Goal: Obtain resource: Download file/media

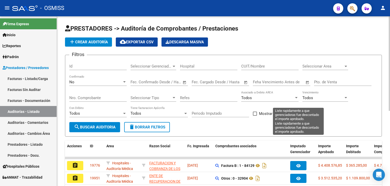
scroll to position [127, 0]
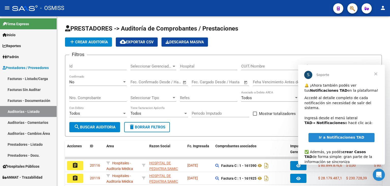
click at [378, 72] on span "Cerrar" at bounding box center [376, 74] width 18 height 18
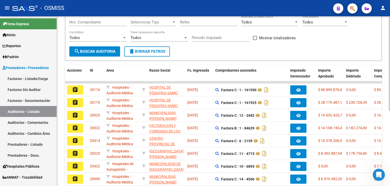
scroll to position [76, 0]
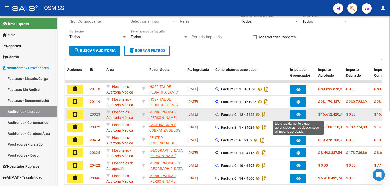
click at [301, 113] on button "button" at bounding box center [298, 114] width 16 height 9
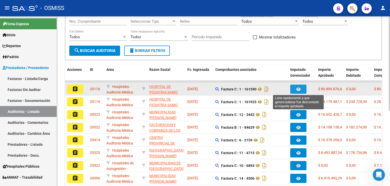
click at [295, 85] on button "button" at bounding box center [298, 88] width 16 height 9
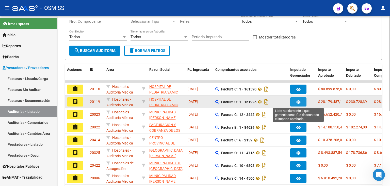
click at [301, 100] on icon "button" at bounding box center [299, 102] width 4 height 4
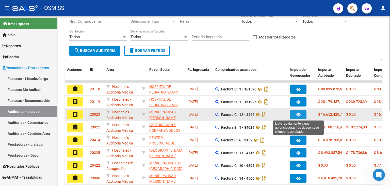
click at [300, 113] on icon "button" at bounding box center [299, 115] width 4 height 4
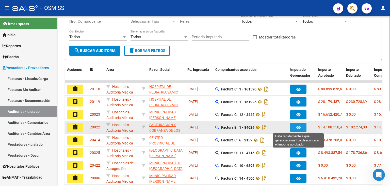
click at [298, 126] on icon "button" at bounding box center [299, 127] width 4 height 4
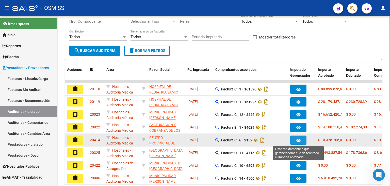
click at [296, 135] on button "button" at bounding box center [298, 139] width 16 height 9
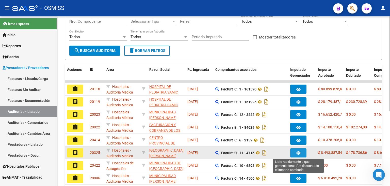
click at [301, 148] on button "button" at bounding box center [298, 152] width 16 height 9
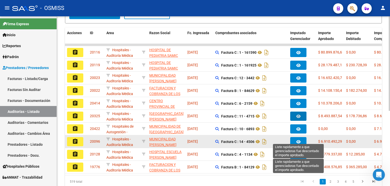
scroll to position [127, 0]
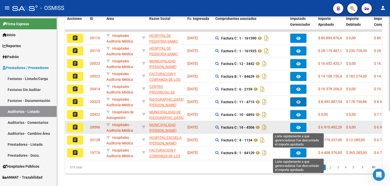
click at [300, 129] on button "button" at bounding box center [298, 126] width 16 height 9
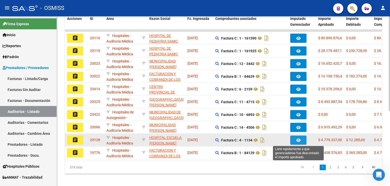
click at [302, 139] on button "button" at bounding box center [298, 139] width 16 height 9
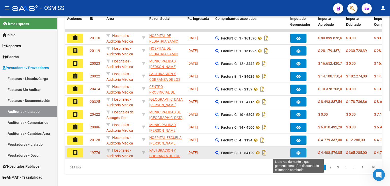
click at [302, 152] on button "button" at bounding box center [298, 152] width 16 height 9
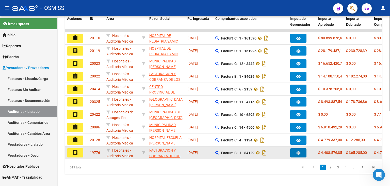
click at [75, 152] on mat-icon "assignment" at bounding box center [75, 152] width 6 height 6
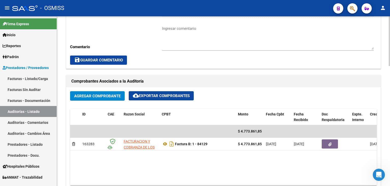
scroll to position [203, 0]
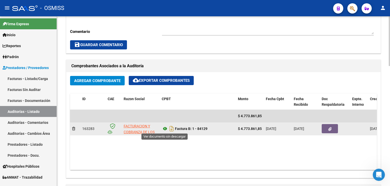
click at [164, 129] on icon at bounding box center [165, 128] width 7 height 6
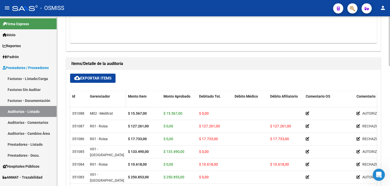
scroll to position [330, 0]
click at [94, 75] on span "cloud_download Exportar Items" at bounding box center [92, 77] width 37 height 5
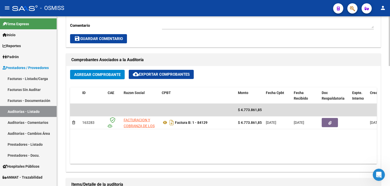
scroll to position [203, 0]
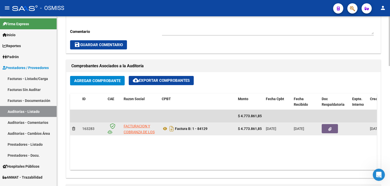
click at [325, 128] on button "button" at bounding box center [330, 128] width 16 height 9
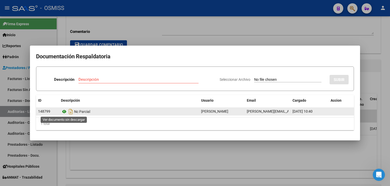
click at [63, 112] on icon at bounding box center [64, 111] width 7 height 6
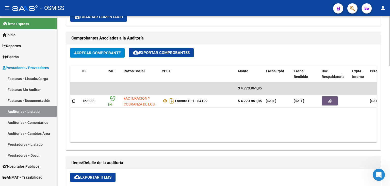
scroll to position [231, 0]
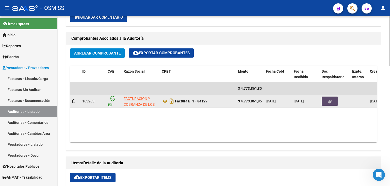
click at [329, 100] on icon "button" at bounding box center [330, 101] width 3 height 4
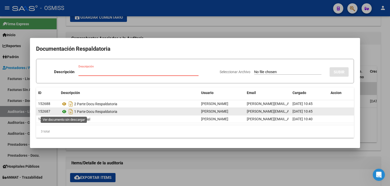
click at [64, 112] on icon at bounding box center [64, 111] width 7 height 6
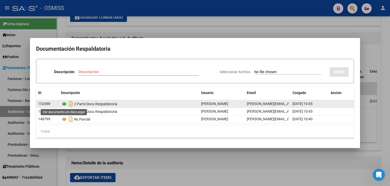
click at [64, 104] on icon at bounding box center [64, 104] width 7 height 6
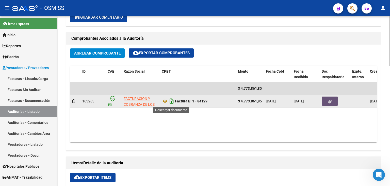
click at [172, 102] on icon "Descargar documento" at bounding box center [171, 101] width 7 height 8
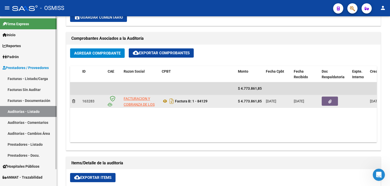
click at [25, 113] on link "Auditorías - Listado" at bounding box center [28, 111] width 57 height 11
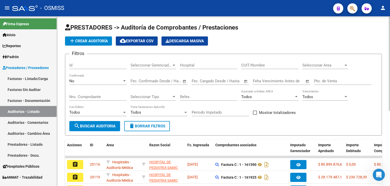
scroll to position [134, 0]
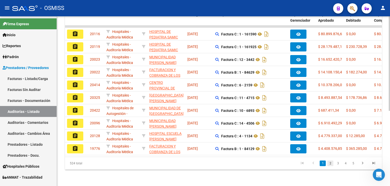
click at [329, 162] on link "2" at bounding box center [331, 163] width 6 height 6
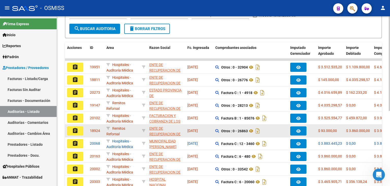
scroll to position [83, 0]
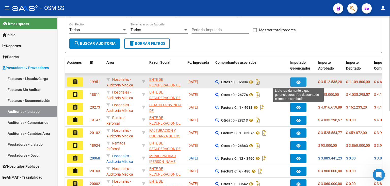
click at [299, 81] on icon "button" at bounding box center [299, 82] width 4 height 4
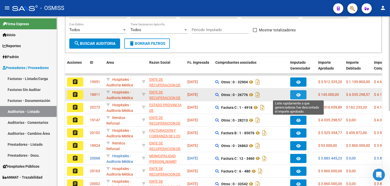
click at [300, 95] on icon "button" at bounding box center [299, 95] width 4 height 4
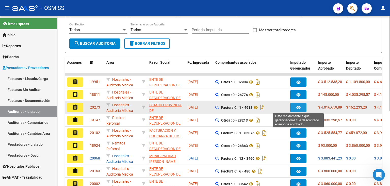
click at [298, 105] on icon "button" at bounding box center [299, 107] width 4 height 4
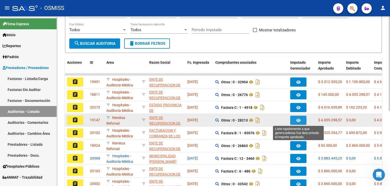
click at [298, 116] on button "button" at bounding box center [298, 119] width 16 height 9
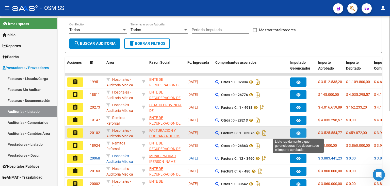
click at [298, 130] on span "button" at bounding box center [299, 132] width 4 height 5
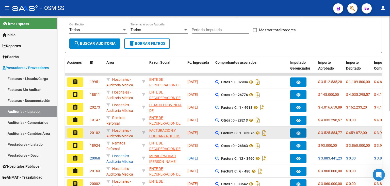
click at [71, 132] on button "assignment" at bounding box center [75, 132] width 16 height 9
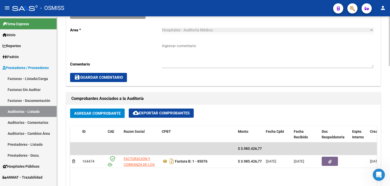
scroll to position [203, 0]
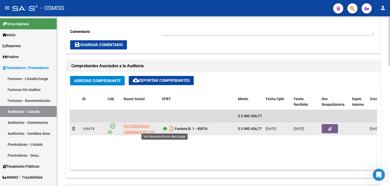
click at [165, 126] on icon at bounding box center [165, 128] width 7 height 6
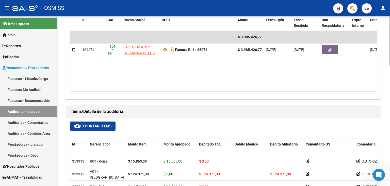
scroll to position [280, 0]
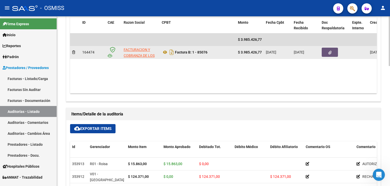
click at [325, 49] on button "button" at bounding box center [330, 52] width 16 height 9
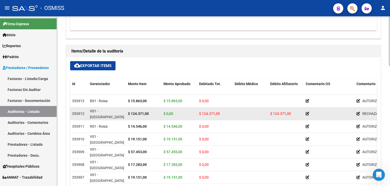
scroll to position [356, 0]
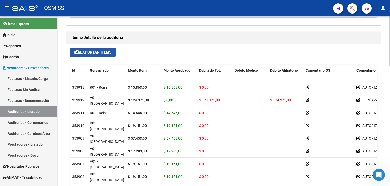
click at [107, 53] on span "cloud_download Exportar Items" at bounding box center [92, 52] width 37 height 5
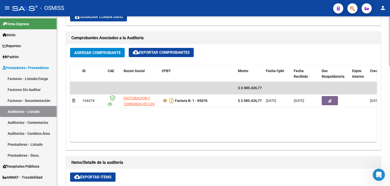
scroll to position [231, 0]
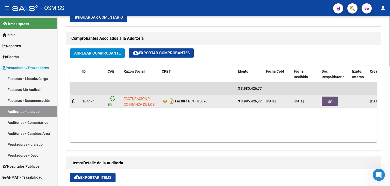
click at [326, 102] on button "button" at bounding box center [330, 100] width 16 height 9
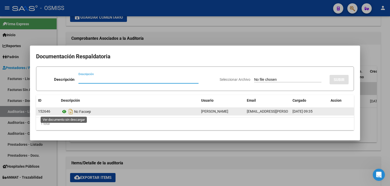
click at [65, 112] on icon at bounding box center [64, 111] width 7 height 6
